Goal: Transaction & Acquisition: Purchase product/service

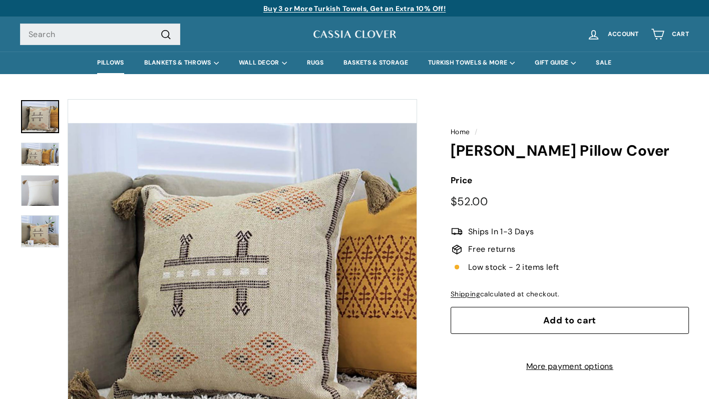
click at [99, 62] on link "PILLOWS" at bounding box center [110, 63] width 47 height 23
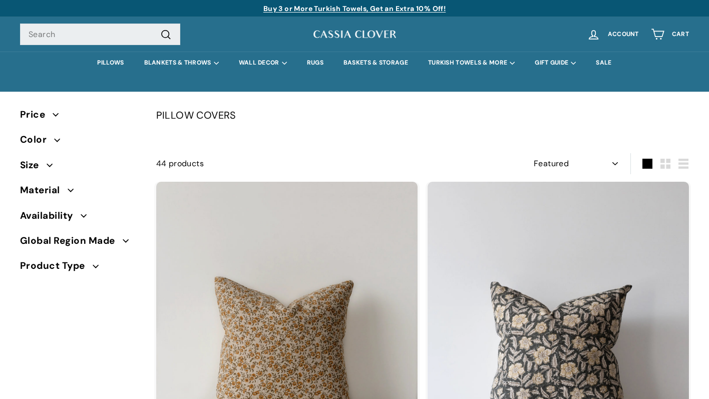
select select "manual"
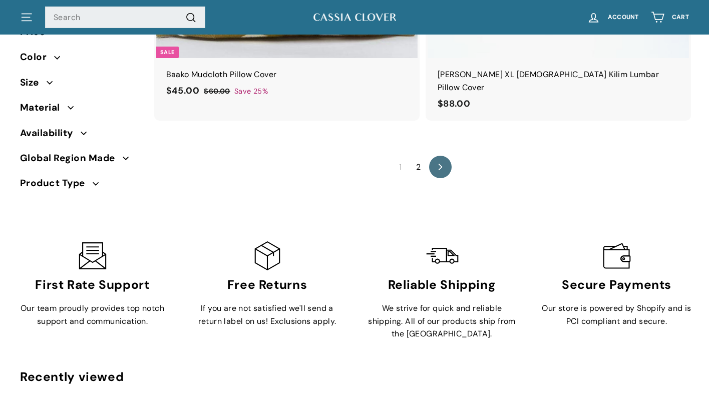
scroll to position [6424, 0]
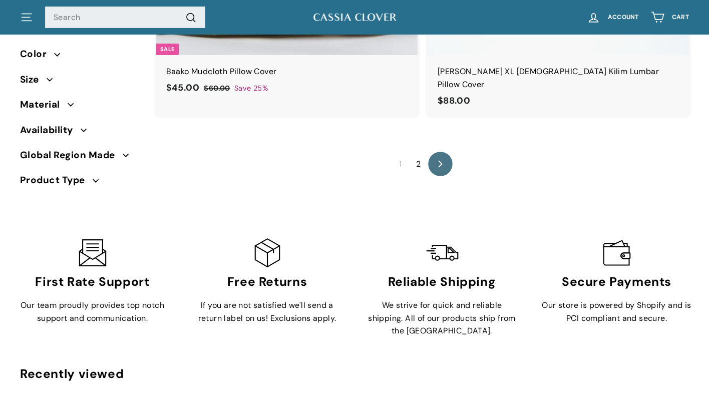
click at [437, 152] on link "icon-chevron Next" at bounding box center [440, 164] width 25 height 25
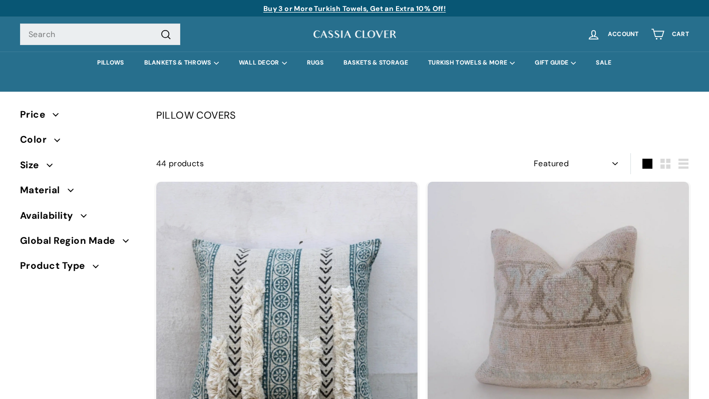
select select "manual"
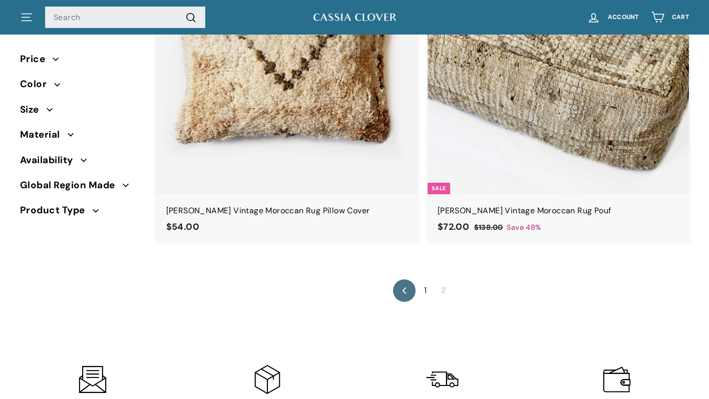
scroll to position [643, 0]
